Goal: Task Accomplishment & Management: Use online tool/utility

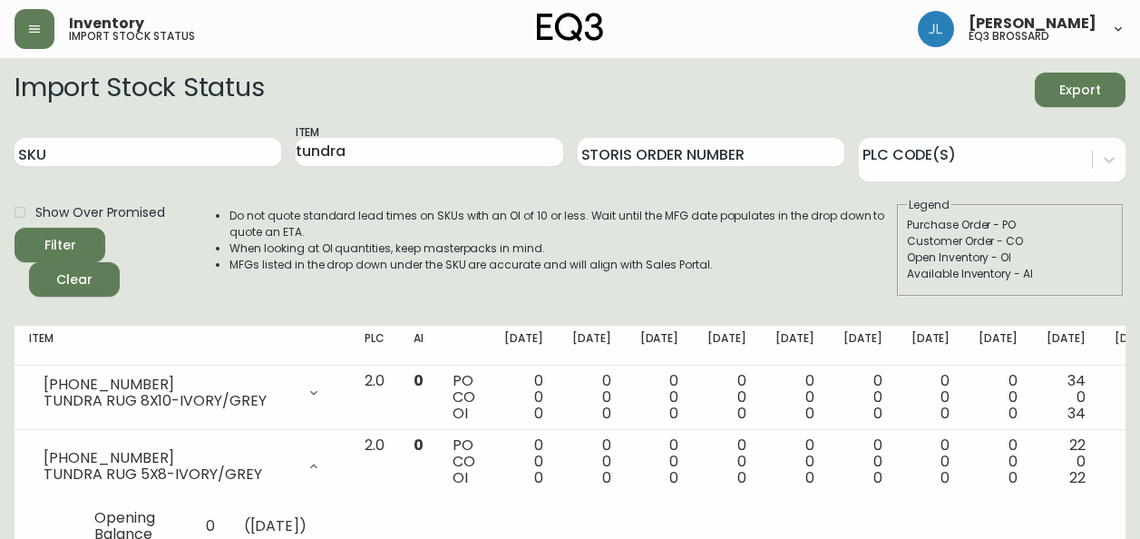
scroll to position [360, 0]
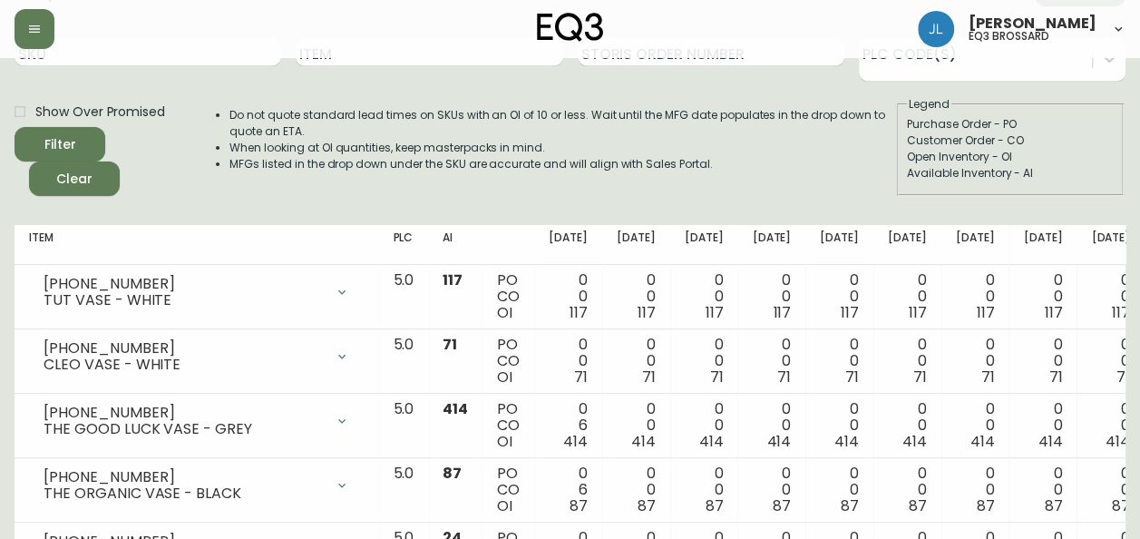
scroll to position [100, 0]
